Goal: Information Seeking & Learning: Learn about a topic

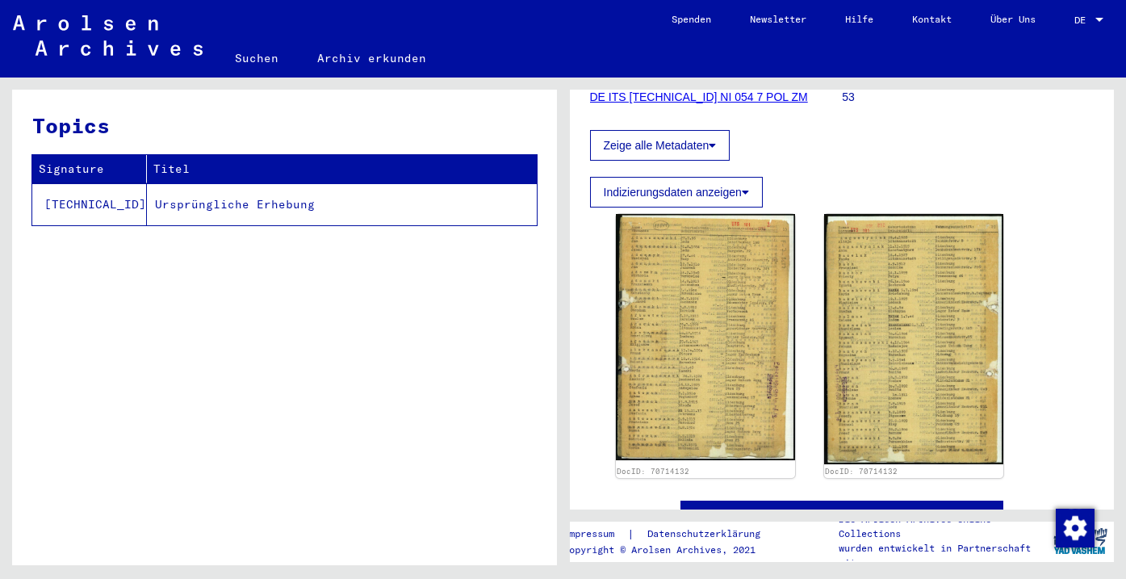
scroll to position [256, 0]
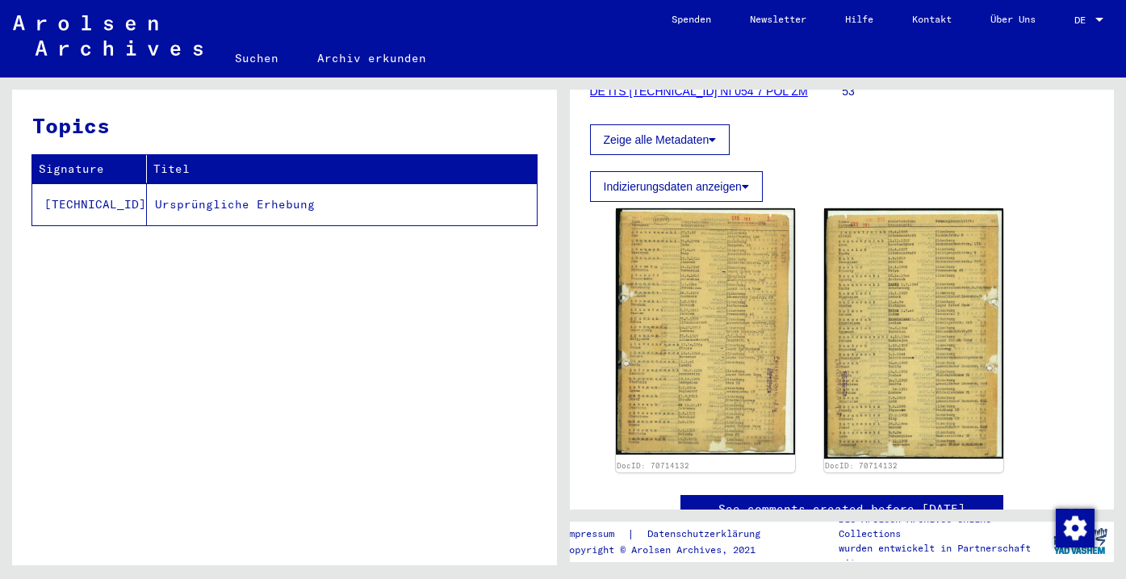
click at [721, 287] on img at bounding box center [705, 331] width 179 height 246
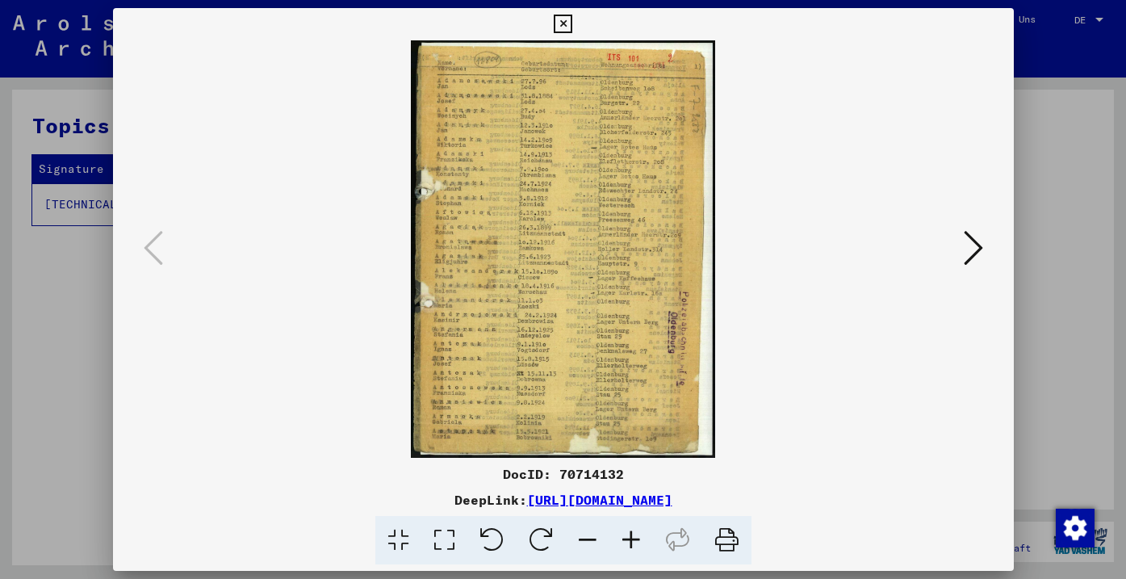
click at [646, 541] on icon at bounding box center [631, 540] width 44 height 49
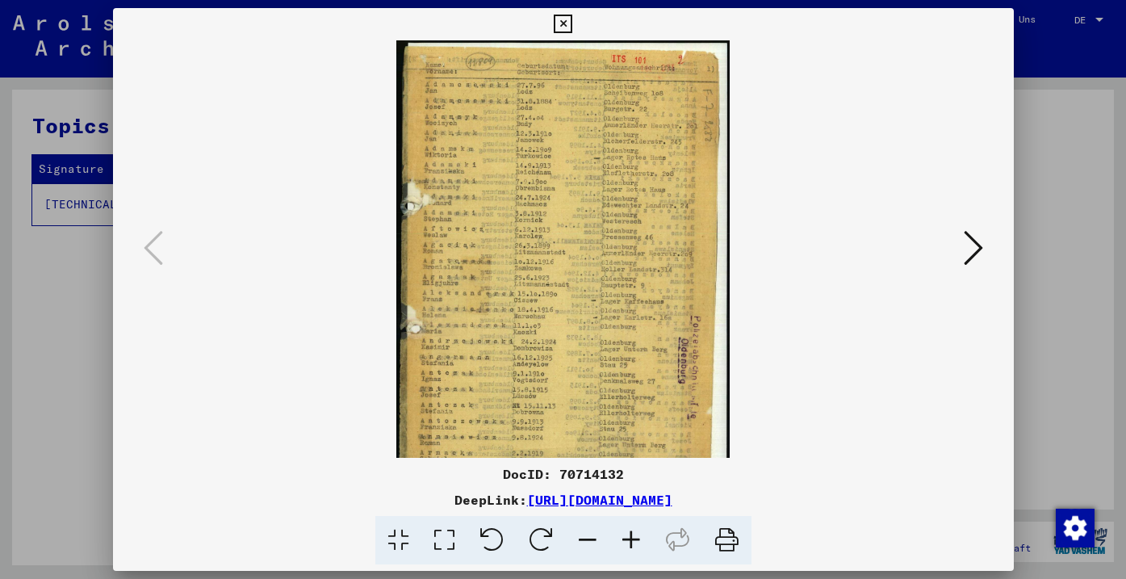
click at [646, 541] on icon at bounding box center [631, 540] width 44 height 49
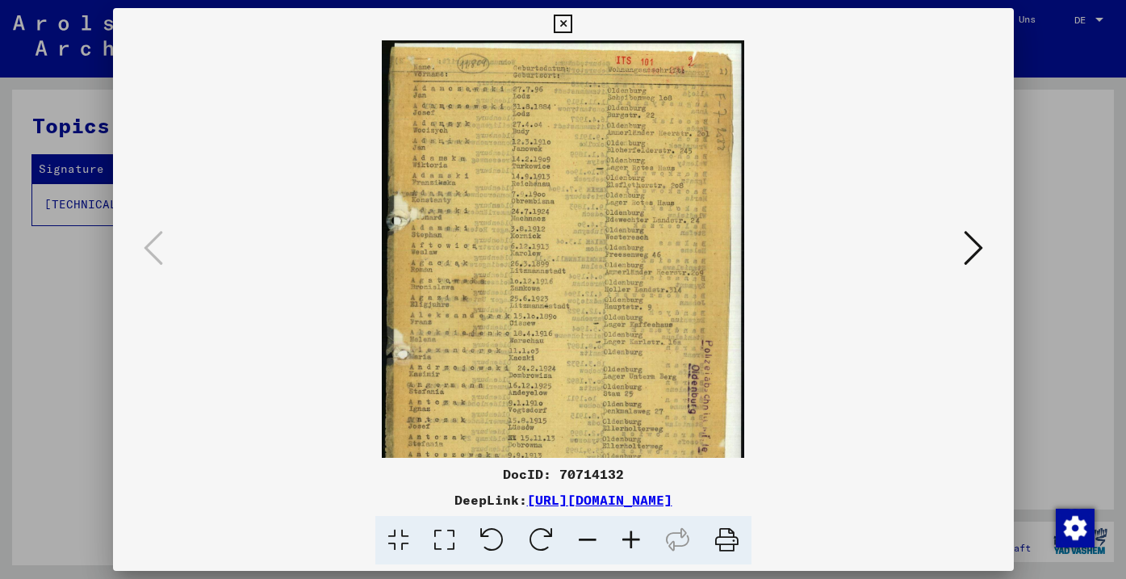
click at [646, 541] on icon at bounding box center [631, 540] width 44 height 49
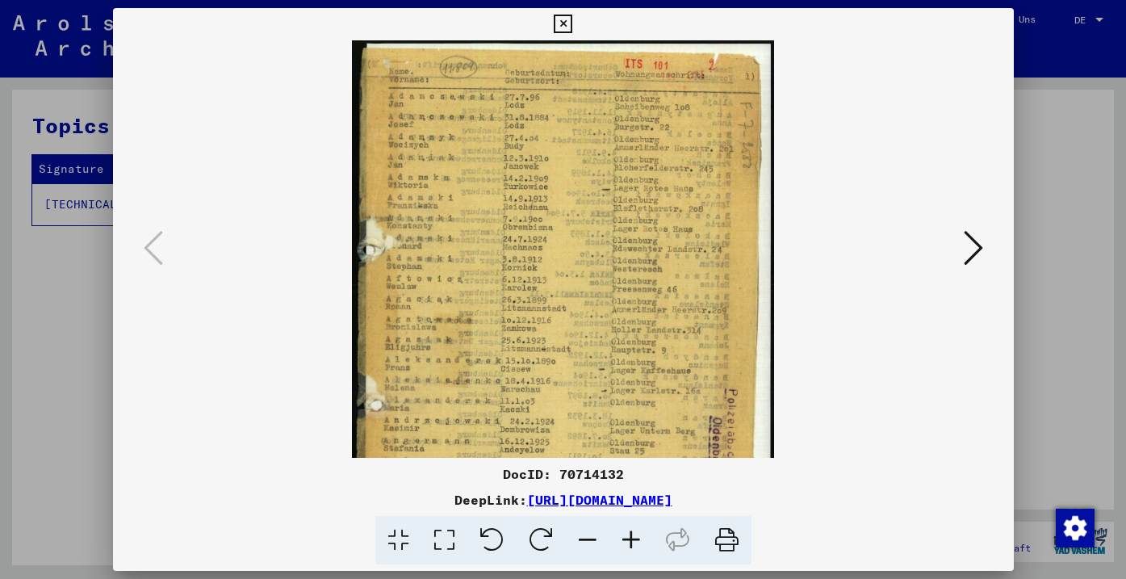
click at [646, 541] on icon at bounding box center [631, 540] width 44 height 49
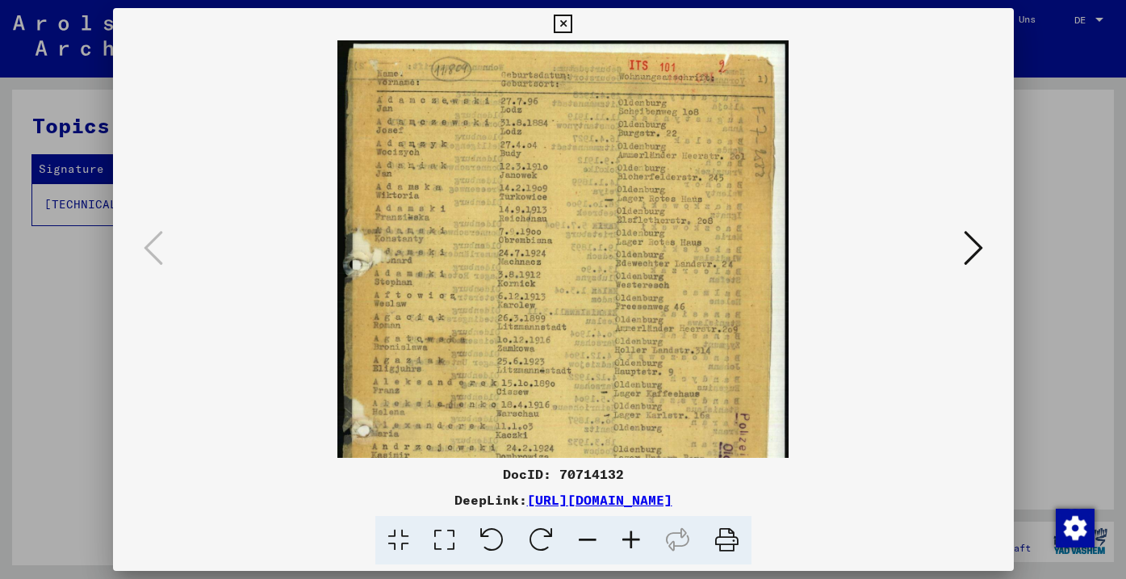
click at [646, 541] on icon at bounding box center [631, 540] width 44 height 49
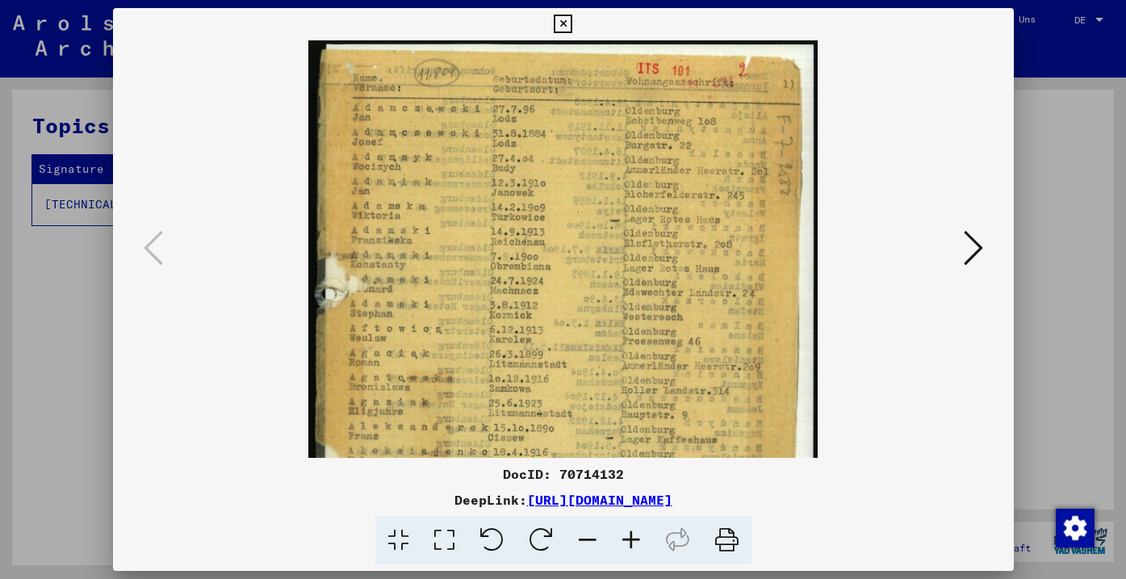
click at [646, 541] on icon at bounding box center [631, 540] width 44 height 49
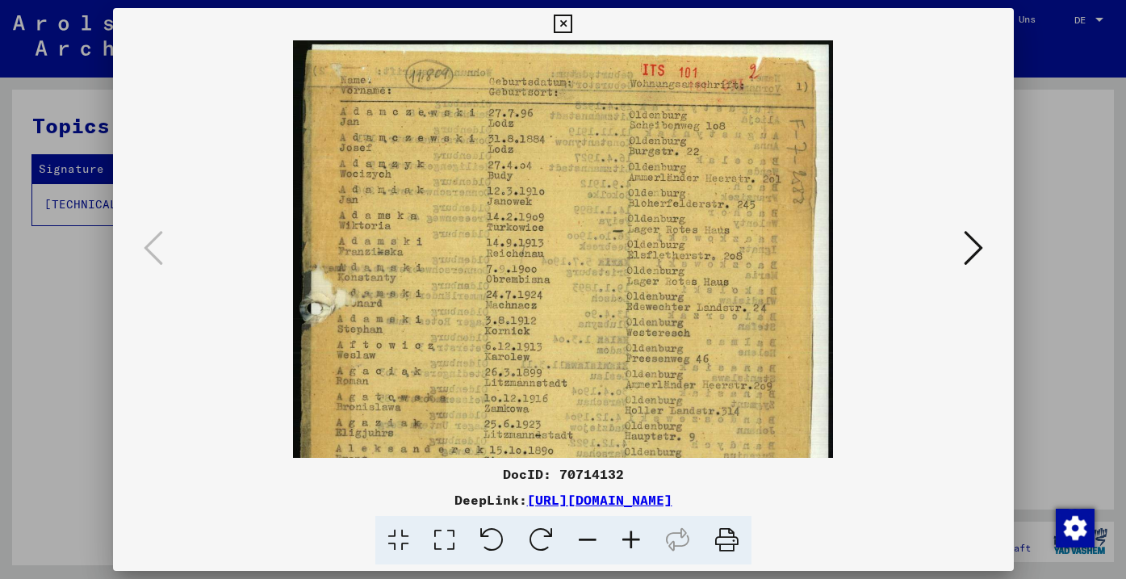
click at [646, 541] on icon at bounding box center [631, 540] width 44 height 49
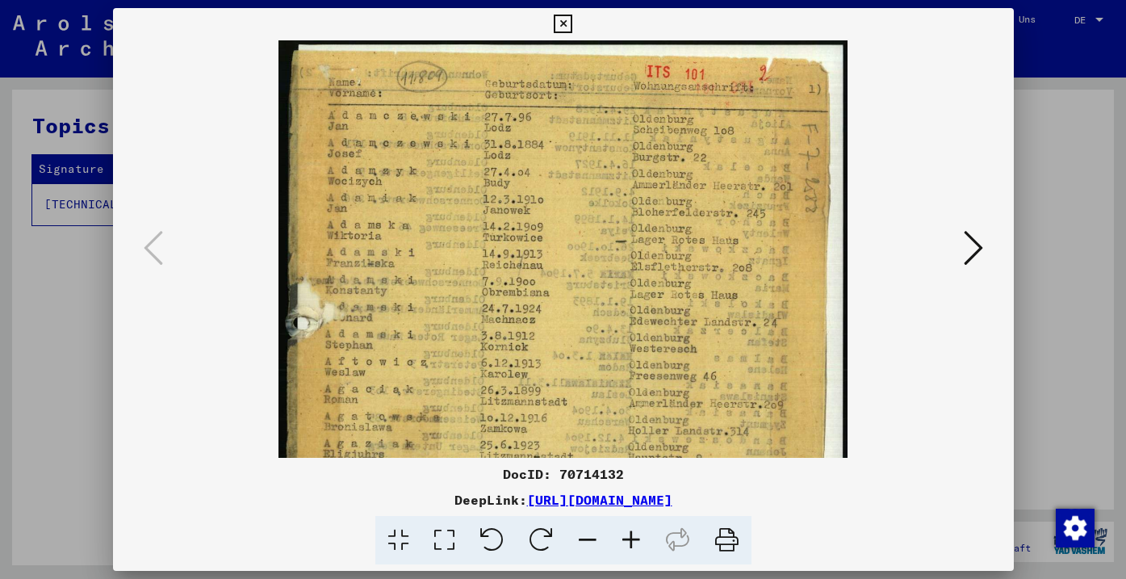
click at [646, 541] on icon at bounding box center [631, 540] width 44 height 49
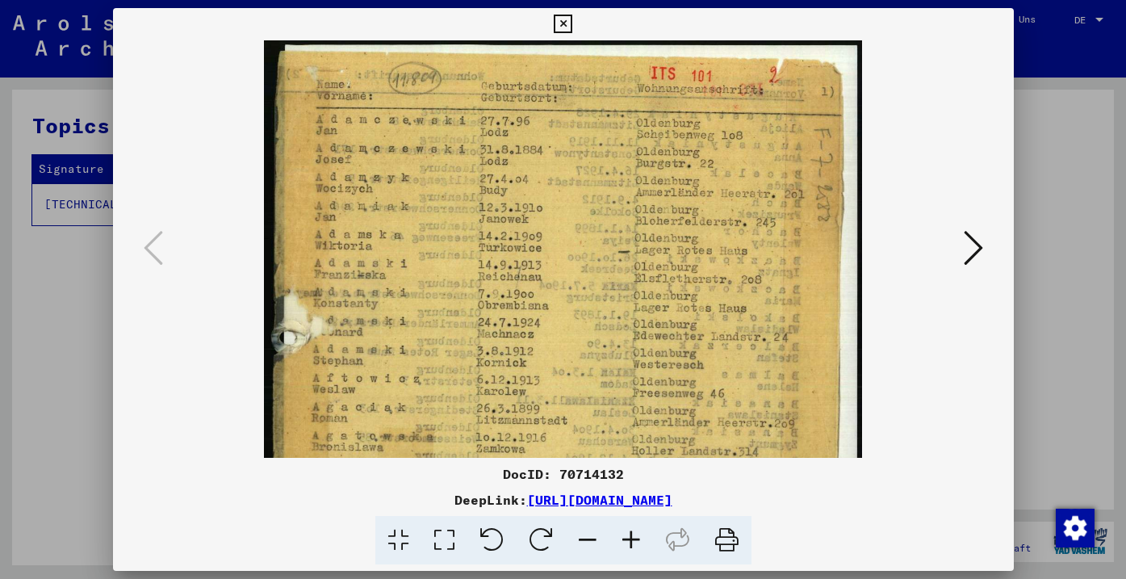
click at [646, 541] on icon at bounding box center [631, 540] width 44 height 49
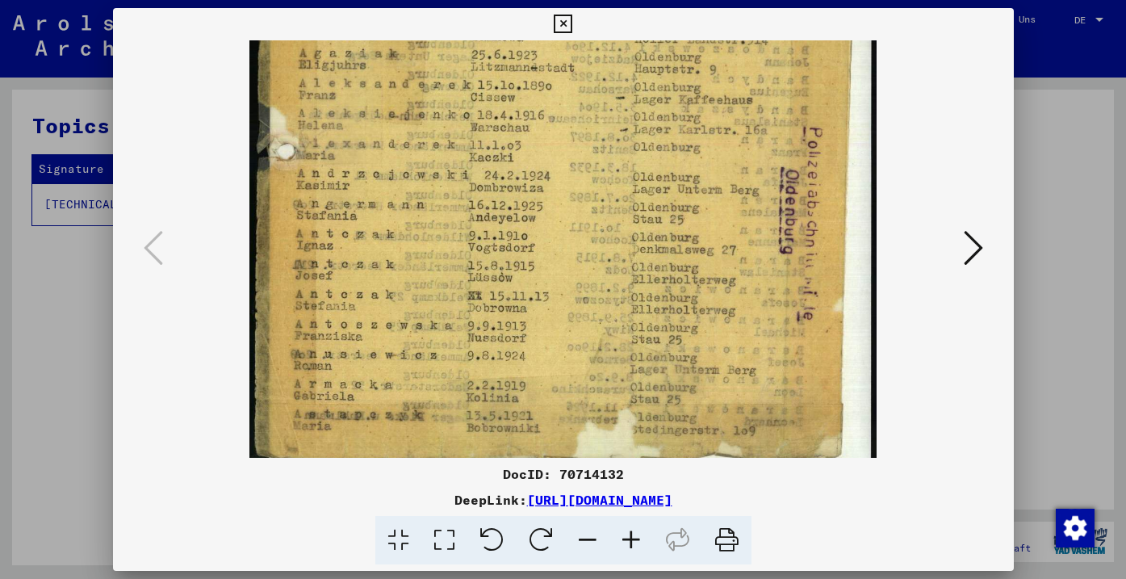
drag, startPoint x: 607, startPoint y: 403, endPoint x: 586, endPoint y: -63, distance: 466.9
click at [586, 0] on html "Suchen Archiv erkunden Spenden Newsletter Hilfe Kontakt Über Uns Suchen Archiv …" at bounding box center [563, 289] width 1126 height 579
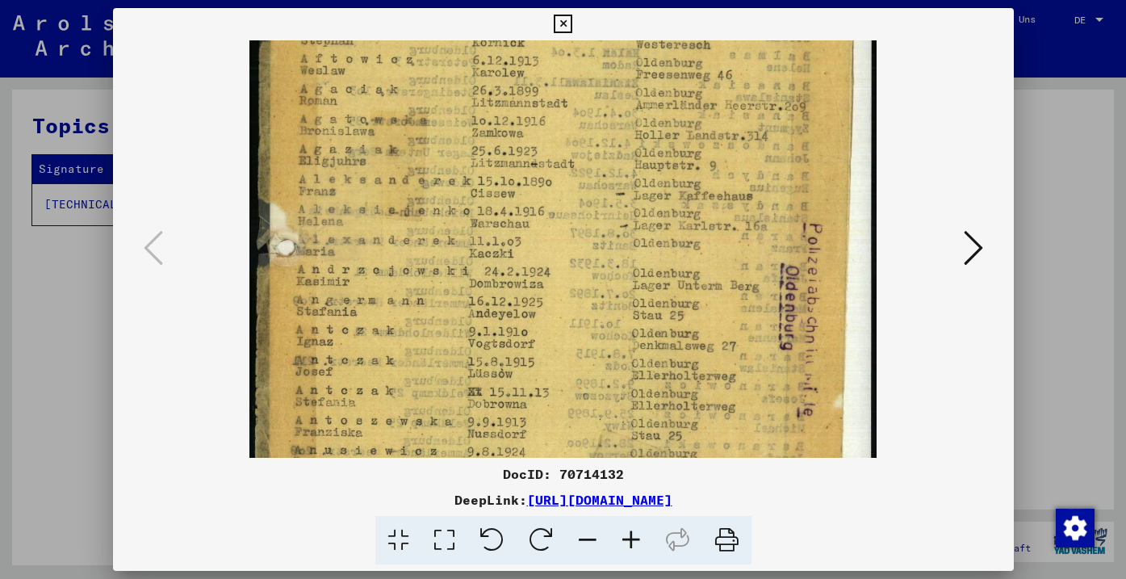
scroll to position [0, 0]
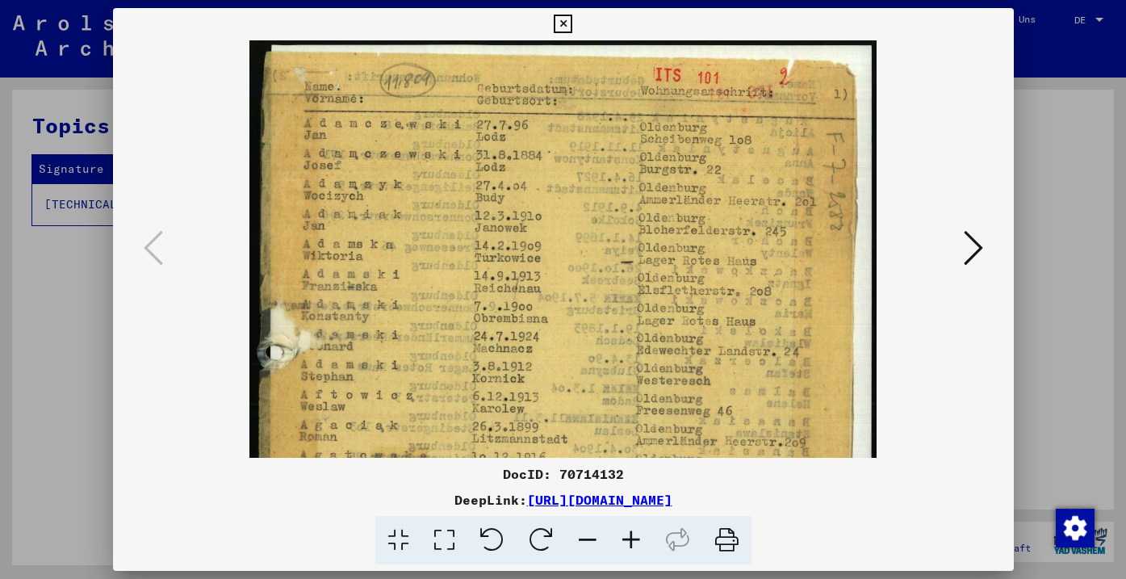
drag, startPoint x: 572, startPoint y: 186, endPoint x: 540, endPoint y: 627, distance: 441.8
click at [540, 578] on html "Suchen Archiv erkunden Spenden Newsletter Hilfe Kontakt Über Uns Suchen Archiv …" at bounding box center [563, 289] width 1126 height 579
